Goal: Check status: Check status

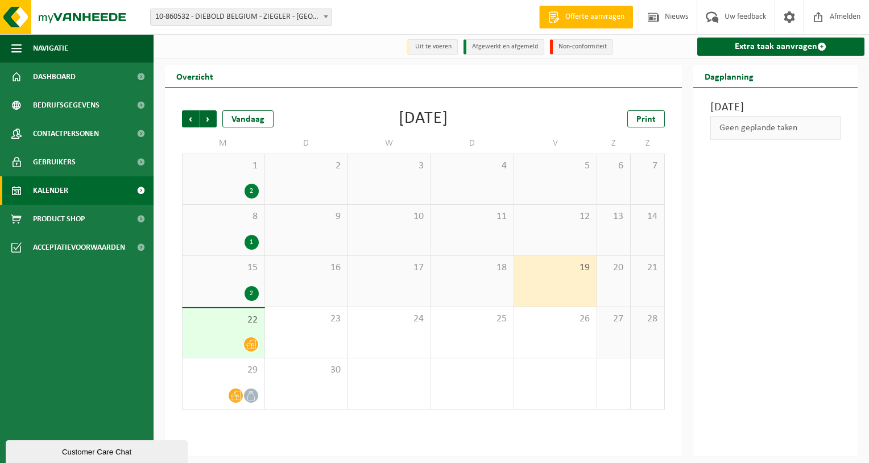
click at [90, 453] on div "Customer Care Chat" at bounding box center [96, 451] width 165 height 9
click at [751, 235] on div "[DATE] Geen geplande taken" at bounding box center [775, 272] width 165 height 368
drag, startPoint x: 751, startPoint y: 235, endPoint x: 746, endPoint y: 273, distance: 38.4
click at [746, 273] on div "[DATE] Geen geplande taken" at bounding box center [775, 272] width 165 height 368
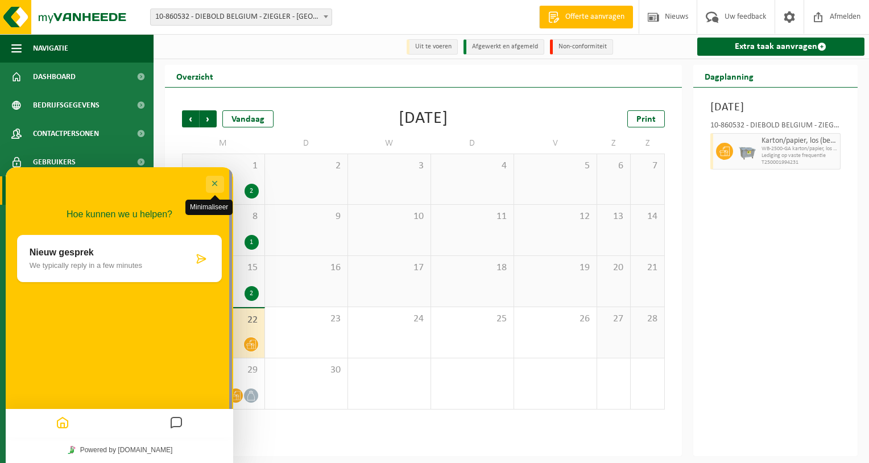
click at [215, 182] on button "Minimaliseer" at bounding box center [215, 184] width 18 height 17
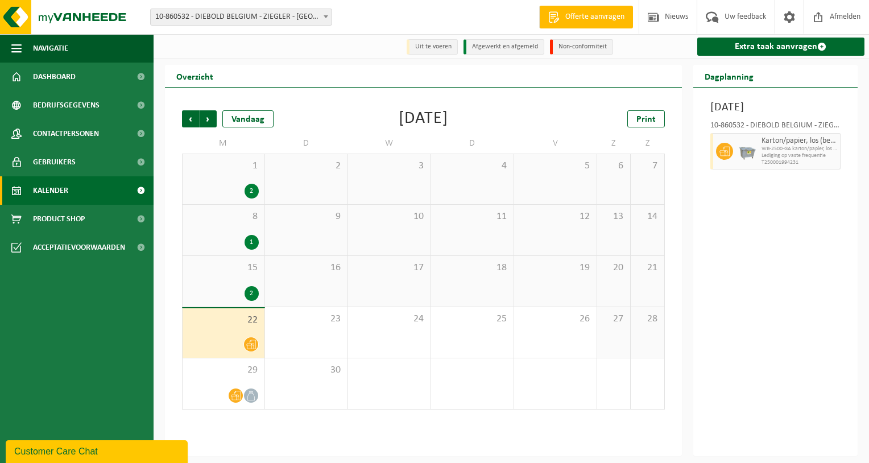
click at [670, 377] on div "Vorige Volgende Vandaag September 2025 Print M D W D V Z Z 1 2 2 3 4 5 6 7 8 1 …" at bounding box center [423, 272] width 517 height 368
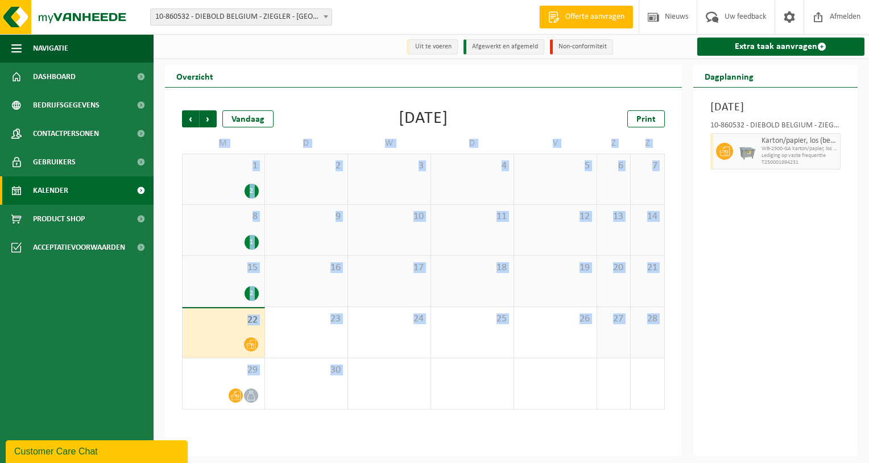
click at [670, 377] on div "Vorige Volgende Vandaag September 2025 Print M D W D V Z Z 1 2 2 3 4 5 6 7 8 1 …" at bounding box center [423, 272] width 517 height 368
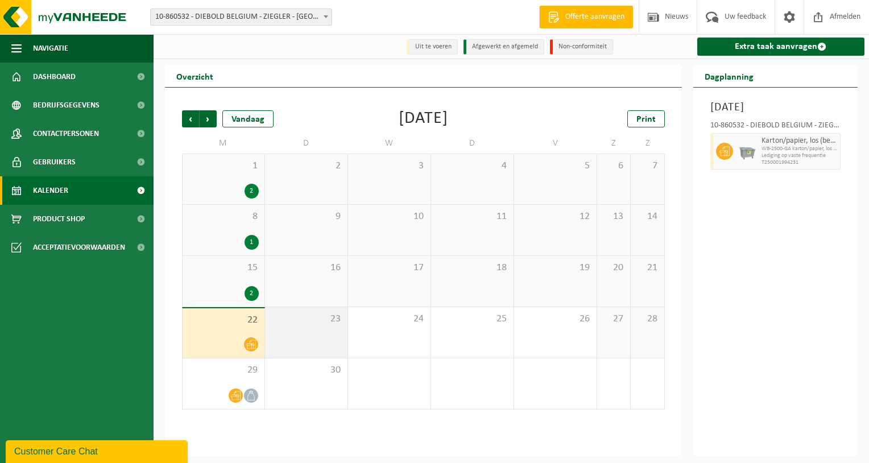
click at [307, 334] on div "23" at bounding box center [306, 332] width 82 height 51
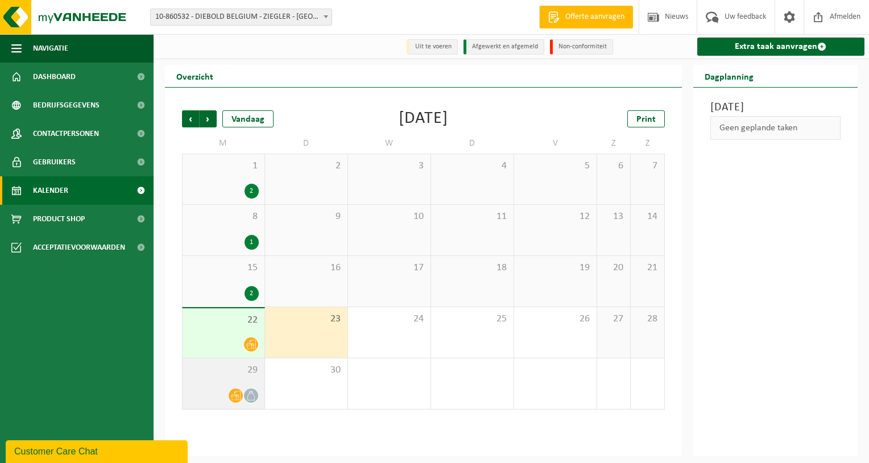
click at [236, 389] on div at bounding box center [235, 395] width 15 height 15
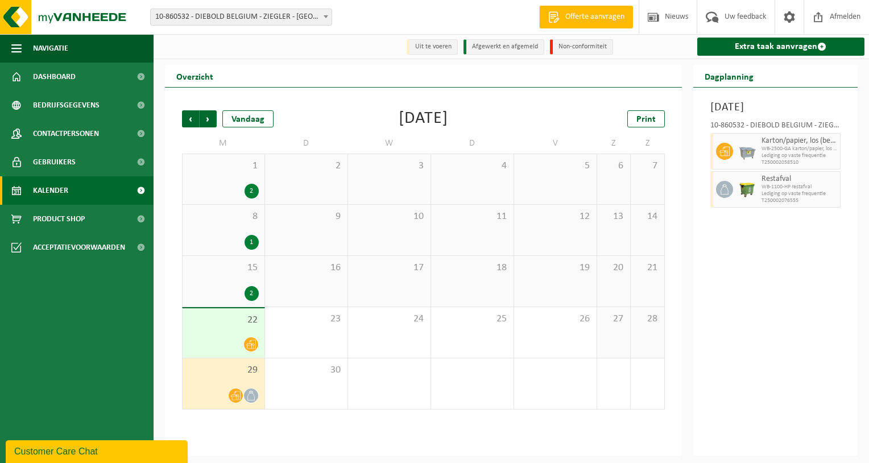
click at [233, 376] on span "29" at bounding box center [223, 370] width 70 height 13
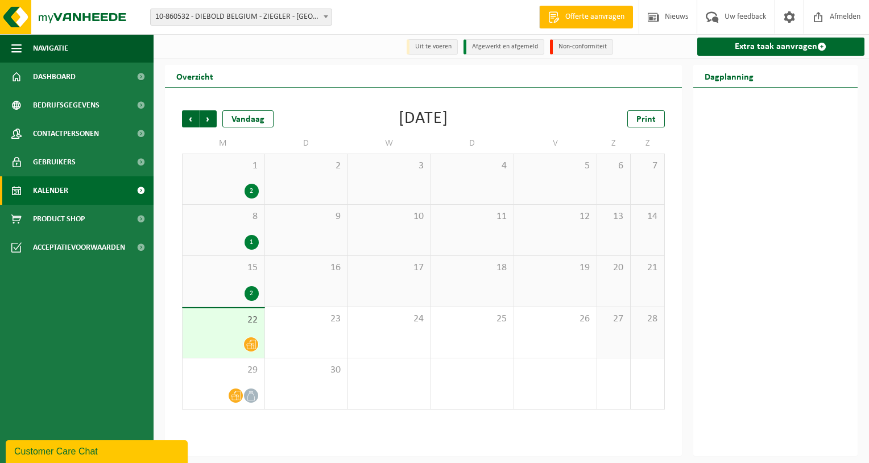
click at [232, 330] on div "22" at bounding box center [223, 332] width 82 height 49
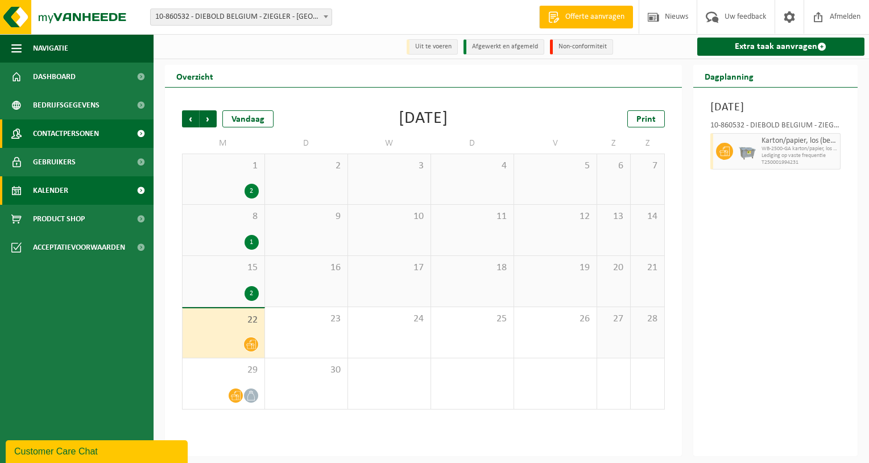
click at [65, 134] on span "Contactpersonen" at bounding box center [66, 133] width 66 height 28
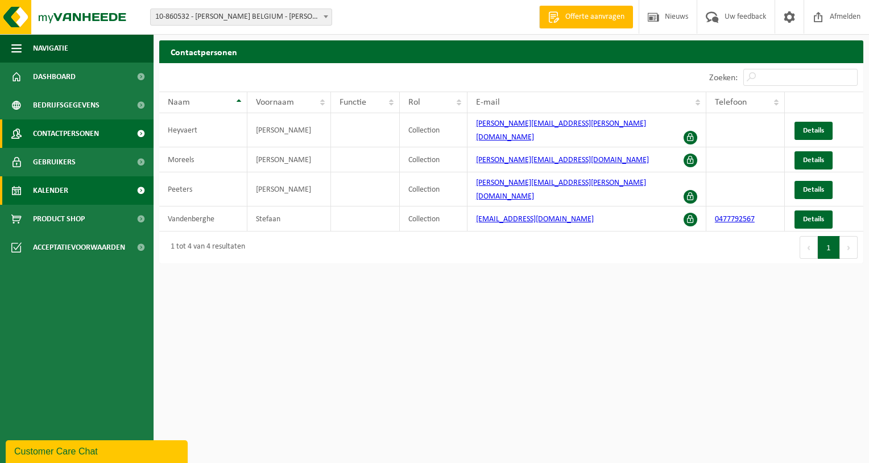
click at [55, 190] on span "Kalender" at bounding box center [50, 190] width 35 height 28
